Goal: Task Accomplishment & Management: Manage account settings

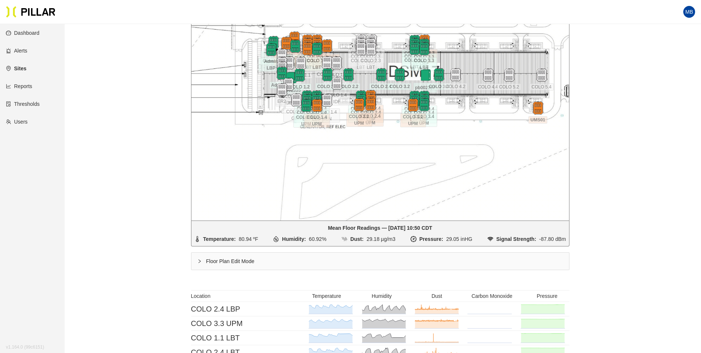
scroll to position [172, 0]
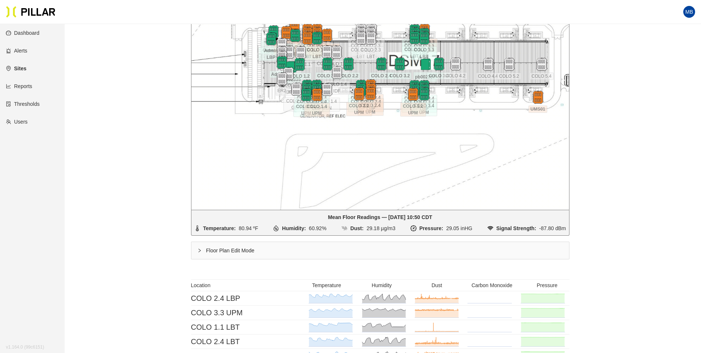
click at [213, 249] on div "Floor Plan Edit Mode" at bounding box center [380, 250] width 378 height 17
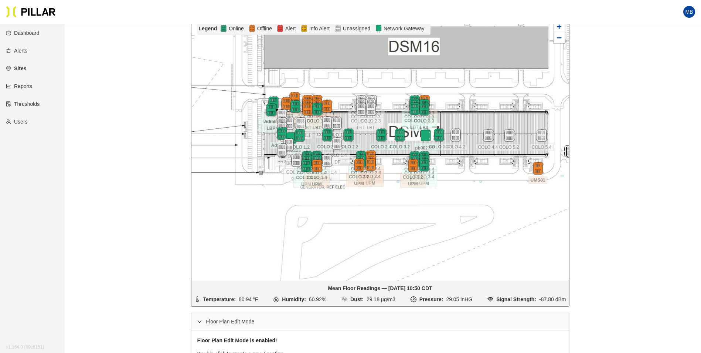
scroll to position [61, 0]
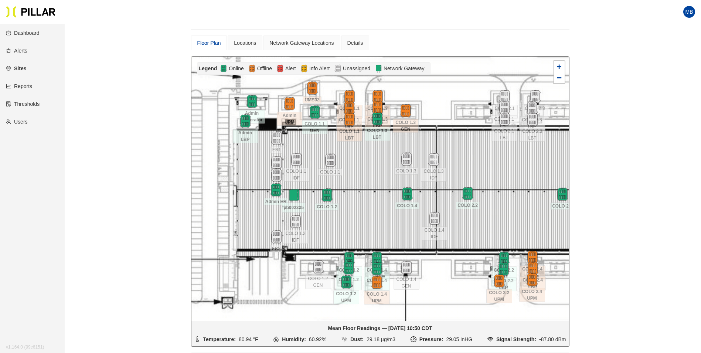
drag, startPoint x: 410, startPoint y: 147, endPoint x: 377, endPoint y: 194, distance: 57.8
click at [377, 194] on div at bounding box center [380, 189] width 378 height 264
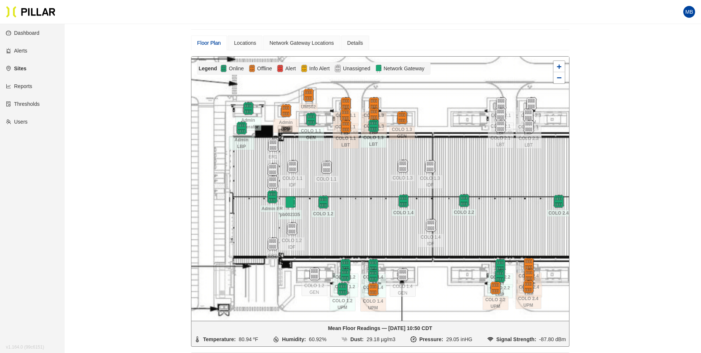
click at [367, 178] on div at bounding box center [380, 189] width 378 height 264
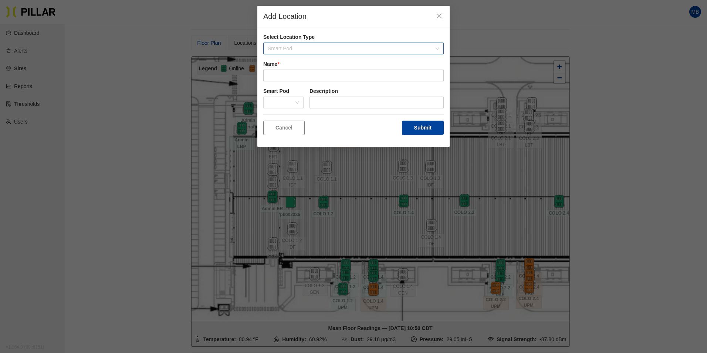
click at [288, 50] on span "Smart Pod" at bounding box center [353, 48] width 171 height 11
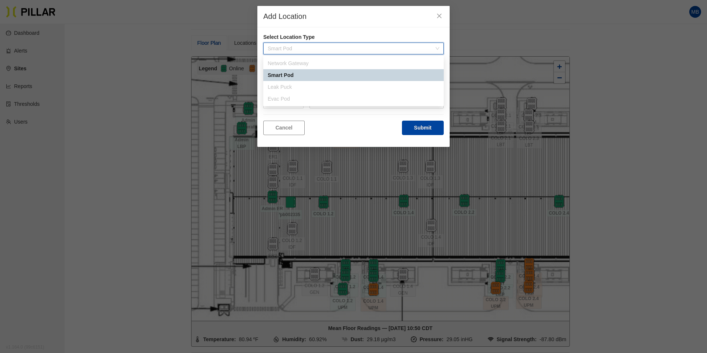
click at [287, 64] on div "Network Gateway" at bounding box center [353, 63] width 171 height 8
click at [160, 115] on div "Add Location Select Location Type Smart Pod Name * Smart Pod Description Cancel…" at bounding box center [353, 176] width 707 height 353
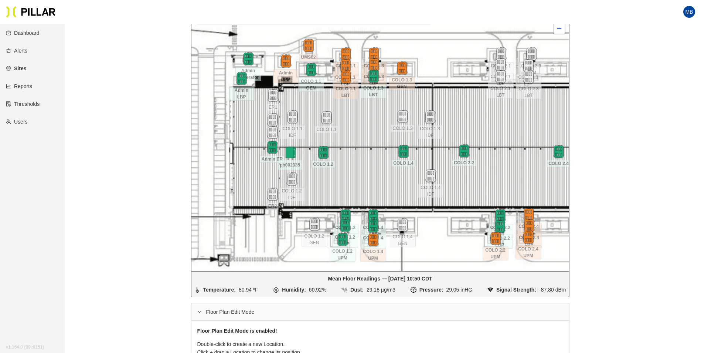
scroll to position [98, 0]
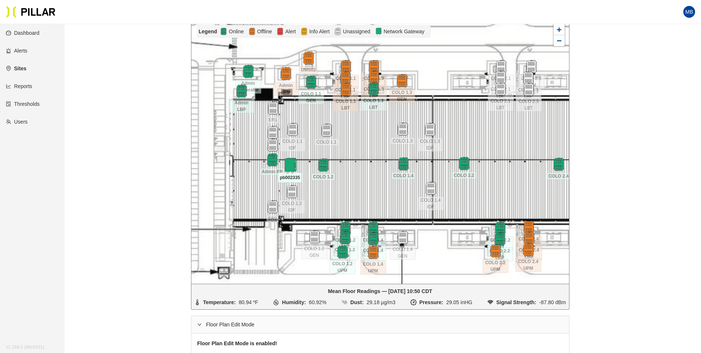
click at [293, 166] on img at bounding box center [290, 166] width 16 height 16
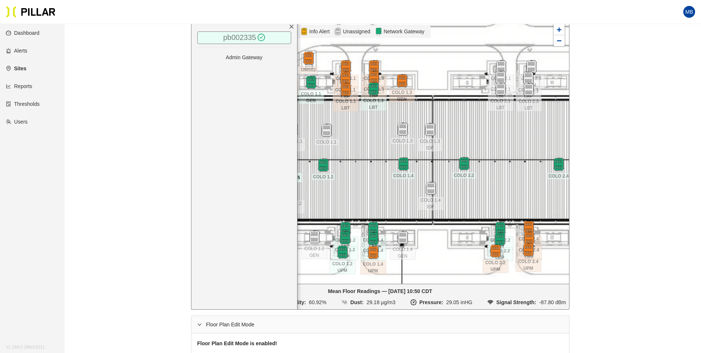
click at [244, 34] on link "pb002335" at bounding box center [239, 37] width 33 height 8
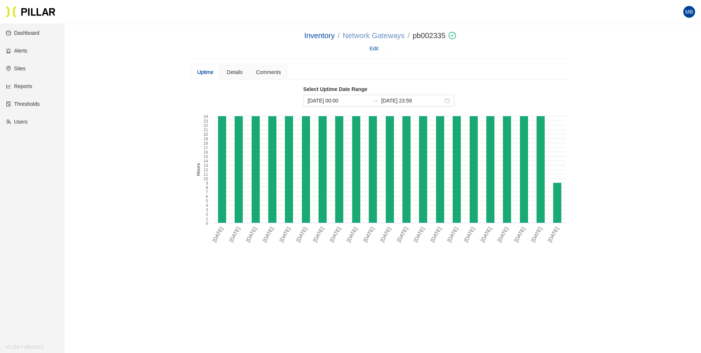
click at [356, 35] on link "Network Gateways" at bounding box center [374, 35] width 62 height 8
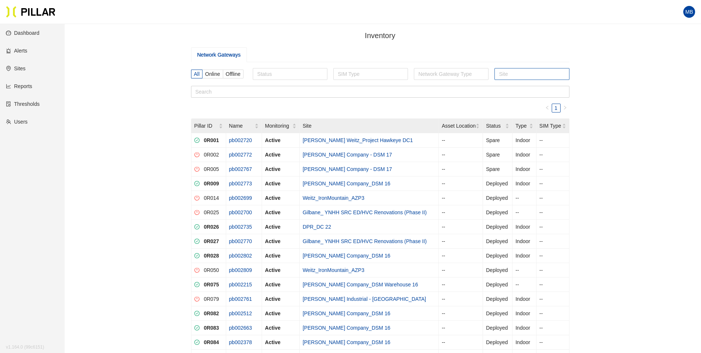
click at [515, 69] on div at bounding box center [531, 74] width 71 height 10
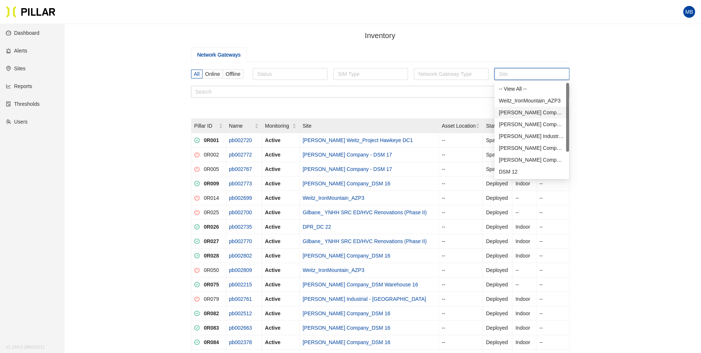
click at [526, 110] on div "[PERSON_NAME] Company - DSM 17" at bounding box center [532, 112] width 66 height 8
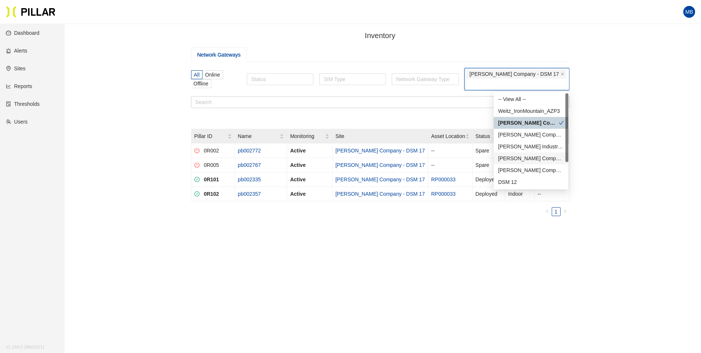
click at [528, 156] on div "[PERSON_NAME] Company_DSM 16" at bounding box center [531, 158] width 66 height 8
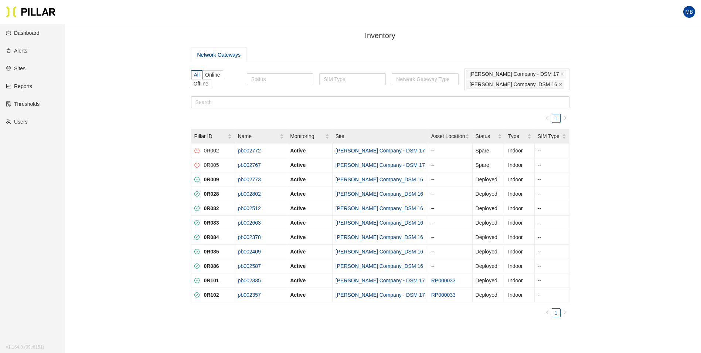
click at [639, 144] on div "Inventory / Network Gateways All Online Offline Status SIM Type Network Gateway…" at bounding box center [380, 188] width 595 height 316
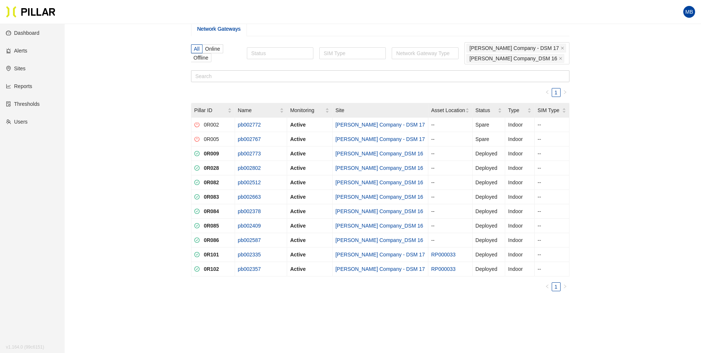
scroll to position [37, 0]
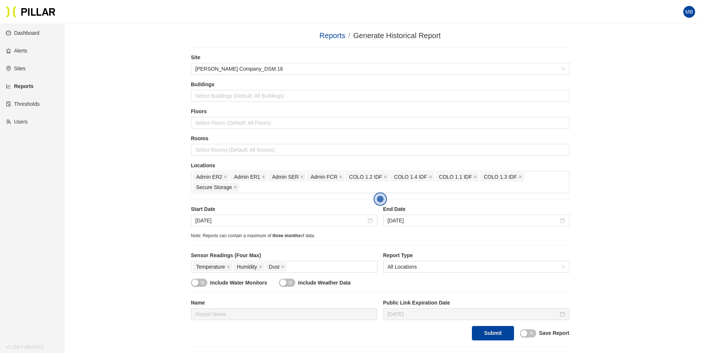
click at [28, 122] on link "Users" at bounding box center [17, 122] width 22 height 6
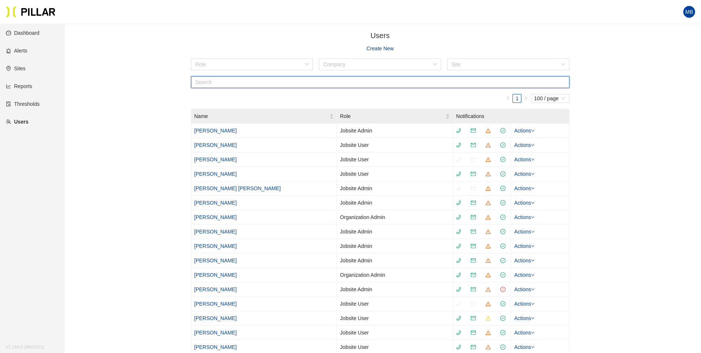
click at [214, 84] on input "text" at bounding box center [380, 82] width 378 height 12
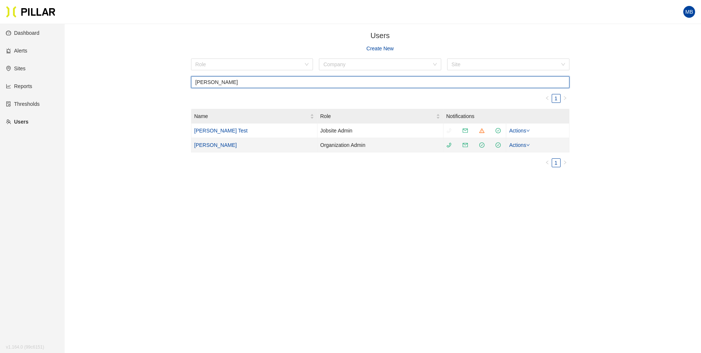
type input "[PERSON_NAME]"
click at [221, 146] on link "[PERSON_NAME]" at bounding box center [215, 145] width 42 height 6
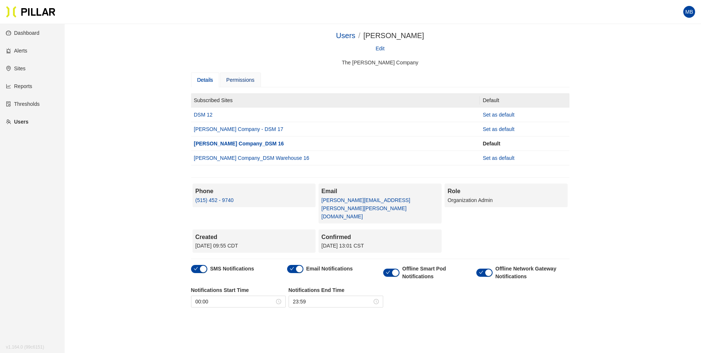
click at [251, 81] on div "Permissions" at bounding box center [240, 80] width 28 height 8
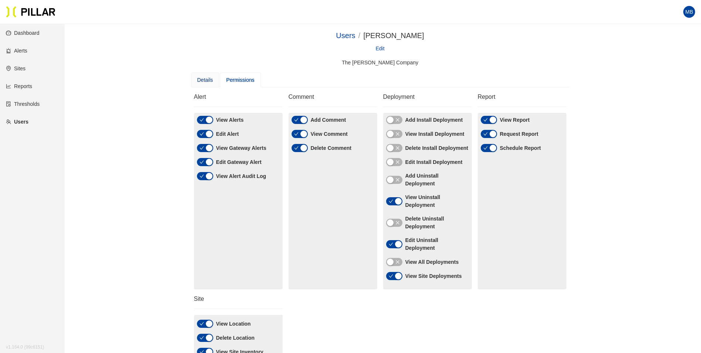
click at [205, 78] on div "Details" at bounding box center [205, 80] width 16 height 8
